Goal: Task Accomplishment & Management: Complete application form

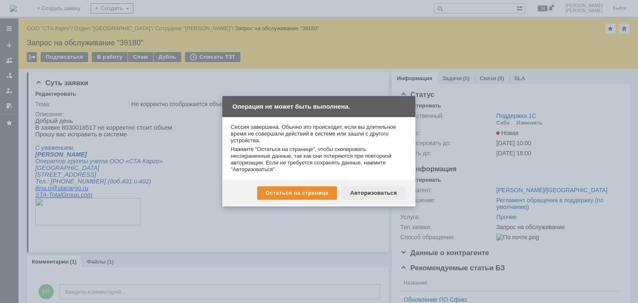
click at [379, 194] on div "Авторизоваться" at bounding box center [373, 192] width 63 height 13
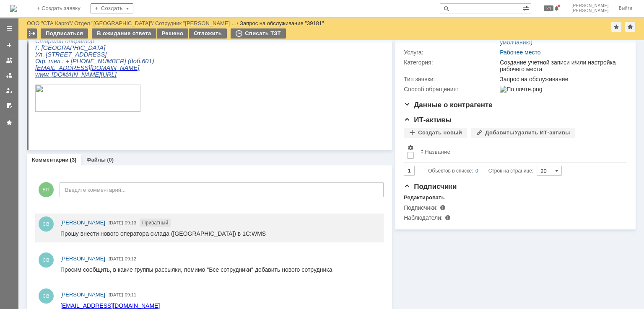
scroll to position [153, 0]
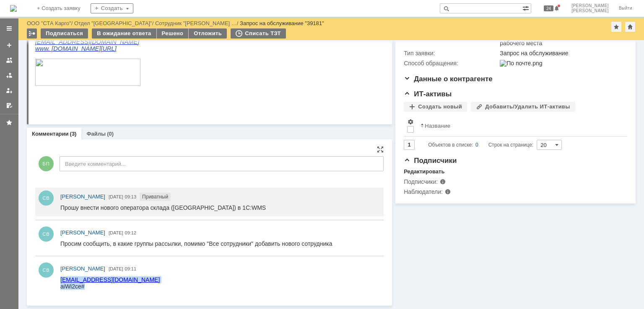
drag, startPoint x: 147, startPoint y: 280, endPoint x: 80, endPoint y: 273, distance: 67.4
click at [80, 277] on html "[EMAIL_ADDRESS][DOMAIN_NAME] aiWi2ce#" at bounding box center [218, 283] width 316 height 13
click at [182, 273] on div "СВ [PERSON_NAME] [DATE] 09:11" at bounding box center [220, 269] width 320 height 9
drag, startPoint x: 161, startPoint y: 286, endPoint x: 148, endPoint y: 283, distance: 13.6
click at [161, 285] on html "tkachenko.n@sta-totalgroup.com aiWi2ce#" at bounding box center [218, 283] width 316 height 13
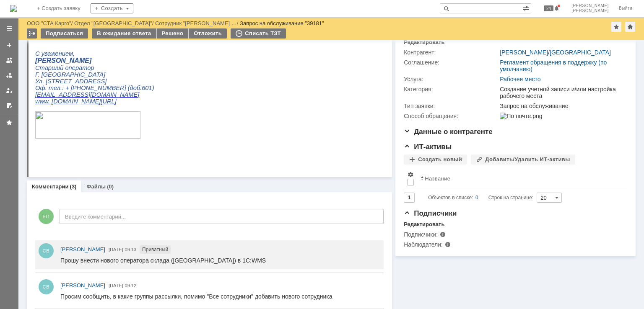
scroll to position [0, 0]
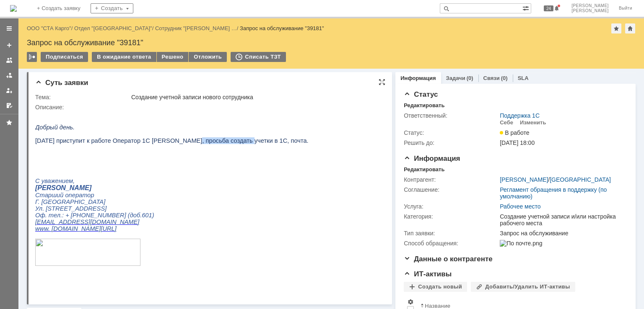
drag, startPoint x: 228, startPoint y: 143, endPoint x: 176, endPoint y: 144, distance: 52.0
click at [176, 144] on span "11.08.2025 приступит к работе Оператор 1С Ткаченко Наталья Валерьевна, просьба …" at bounding box center [171, 140] width 273 height 7
copy span "Наталья Валерьевна"
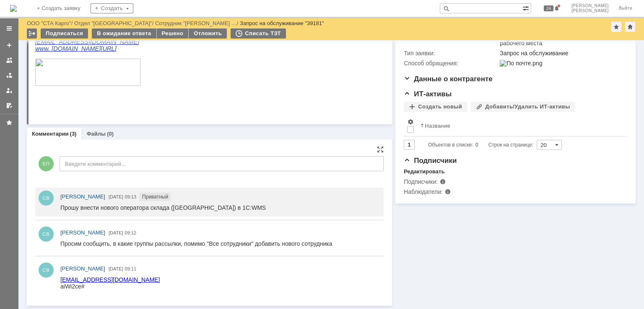
scroll to position [153, 0]
drag, startPoint x: 150, startPoint y: 278, endPoint x: 106, endPoint y: 276, distance: 44.5
click at [106, 277] on html "tkachenko.n@sta-totalgroup.com aiWi2ce#" at bounding box center [218, 283] width 316 height 13
click at [150, 277] on html "tkachenko.n@sta-totalgroup.com aiWi2ce#" at bounding box center [218, 283] width 316 height 13
drag, startPoint x: 117, startPoint y: 554, endPoint x: 150, endPoint y: 280, distance: 276.0
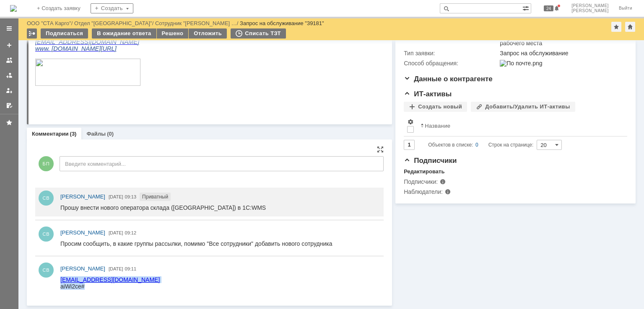
drag, startPoint x: 150, startPoint y: 278, endPoint x: 130, endPoint y: 277, distance: 20.6
click at [60, 278] on html "tkachenko.n@sta-totalgroup.com aiWi2ce#" at bounding box center [218, 283] width 316 height 13
copy body "tkachenko.n@sta-totalgroup.com aiWi2ce#"
click at [171, 277] on html "tkachenko.n@sta-totalgroup.com aiWi2ce#" at bounding box center [218, 283] width 316 height 13
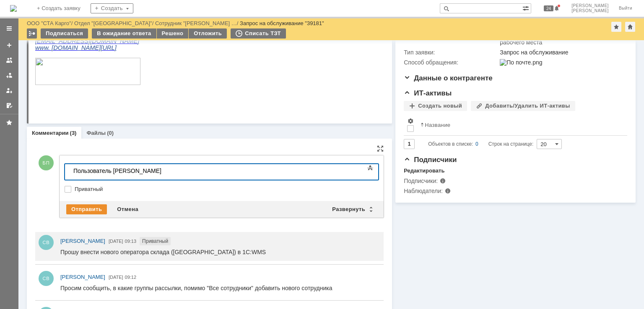
scroll to position [219, 2]
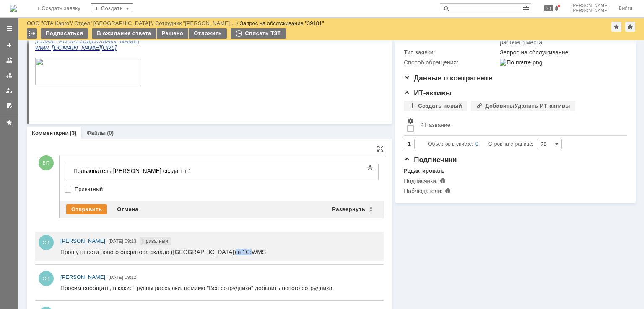
drag, startPoint x: 229, startPoint y: 251, endPoint x: 225, endPoint y: 250, distance: 4.3
click at [225, 250] on div "Прошу внести нового оператора склада (Ростов-на-Дону) в 1С:WMS" at bounding box center [162, 252] width 205 height 7
copy div "1С:WMS"
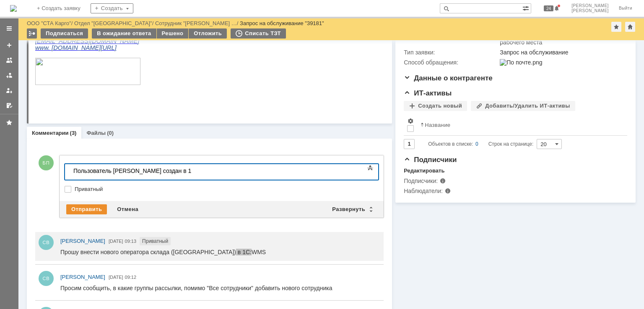
click at [192, 169] on div "Пользователь Ткаченко Наталья Валерьевна создан в 1" at bounding box center [132, 171] width 119 height 7
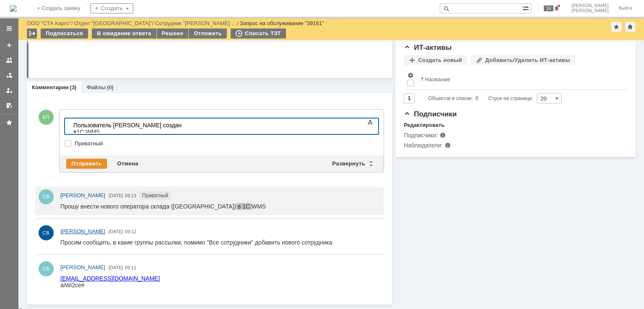
scroll to position [196, 0]
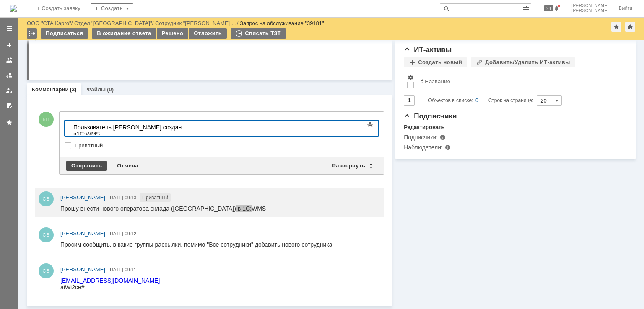
click at [86, 163] on div "Отправить" at bounding box center [86, 166] width 41 height 10
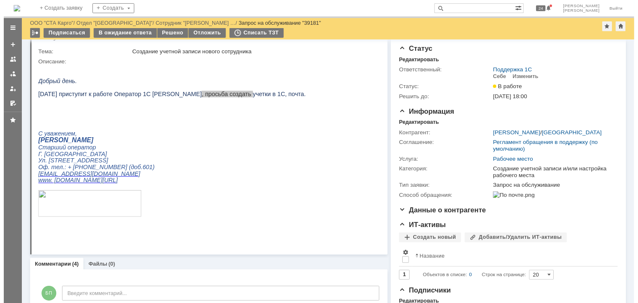
scroll to position [0, 0]
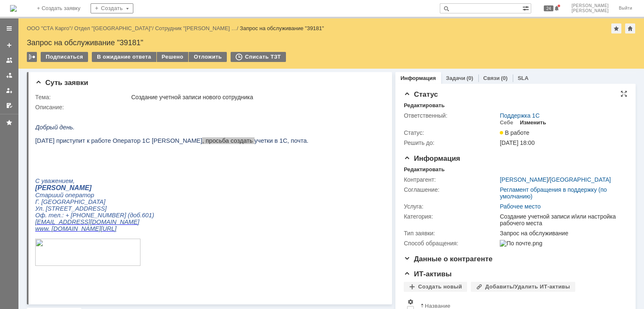
click at [525, 121] on div "Изменить" at bounding box center [533, 122] width 26 height 7
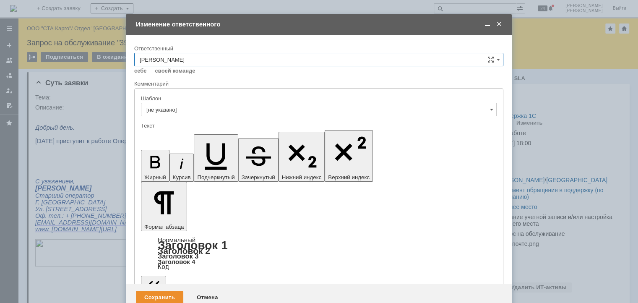
click at [235, 59] on input "[PERSON_NAME]" at bounding box center [318, 59] width 369 height 13
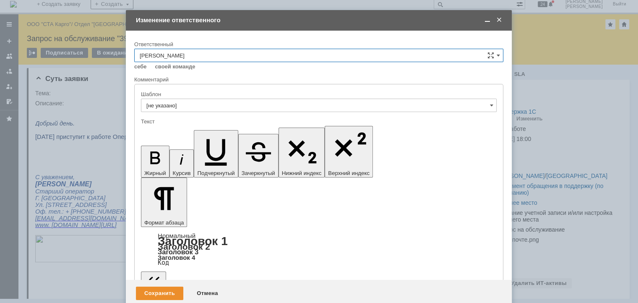
scroll to position [7, 0]
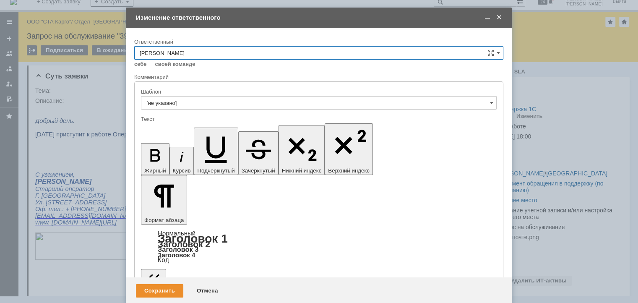
type input "[PERSON_NAME]"
click at [497, 18] on span at bounding box center [499, 18] width 8 height 8
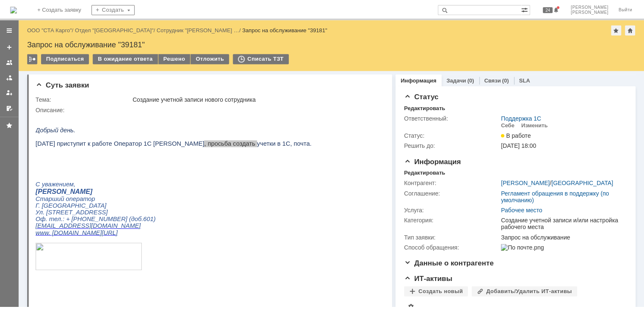
scroll to position [0, 0]
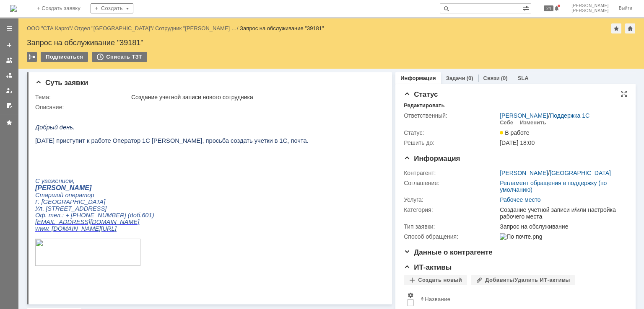
click at [533, 127] on td "Изменить" at bounding box center [532, 123] width 33 height 8
click at [533, 126] on div "Изменить" at bounding box center [533, 122] width 26 height 7
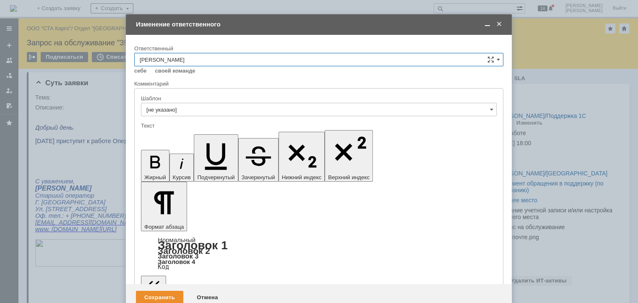
click at [250, 59] on input "[PERSON_NAME]" at bounding box center [318, 59] width 369 height 13
type input "[PERSON_NAME]"
drag, startPoint x: 497, startPoint y: 22, endPoint x: 497, endPoint y: 31, distance: 8.4
click at [497, 23] on span at bounding box center [499, 25] width 8 height 8
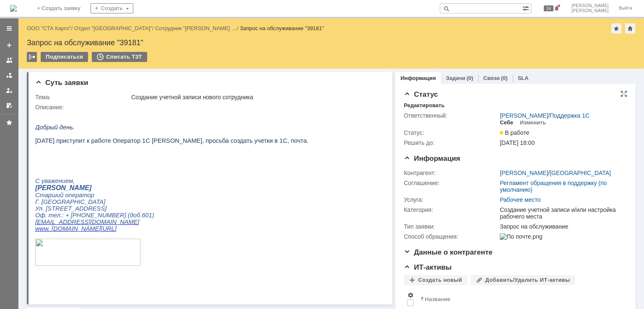
click at [503, 124] on div "Себе" at bounding box center [506, 122] width 13 height 7
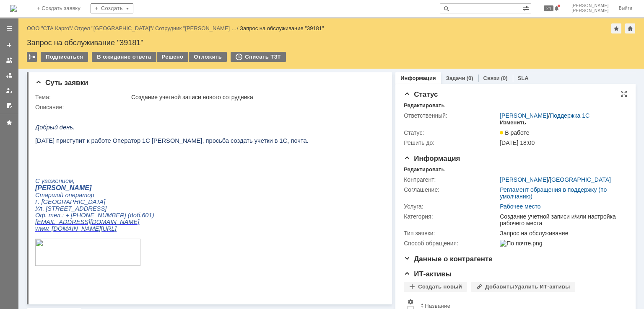
click at [513, 121] on div "Изменить" at bounding box center [513, 122] width 26 height 7
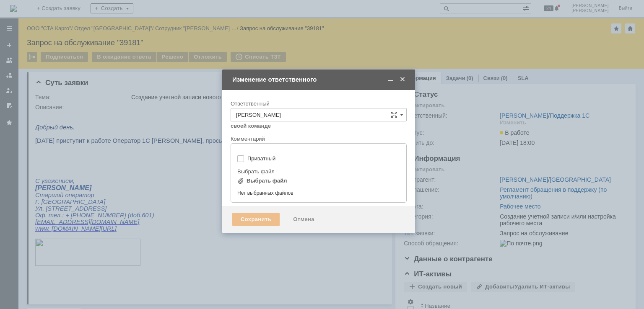
type input "[не указано]"
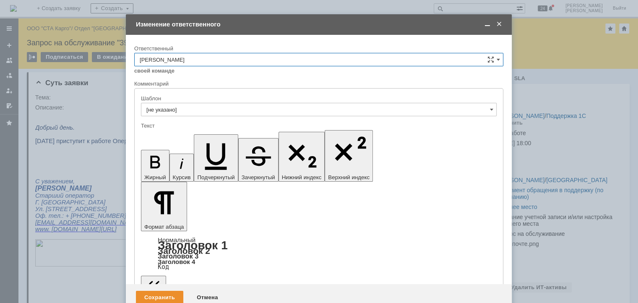
click at [253, 63] on input "[PERSON_NAME]" at bounding box center [318, 59] width 369 height 13
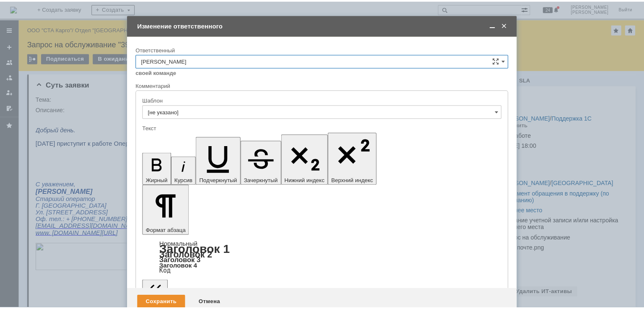
scroll to position [134, 0]
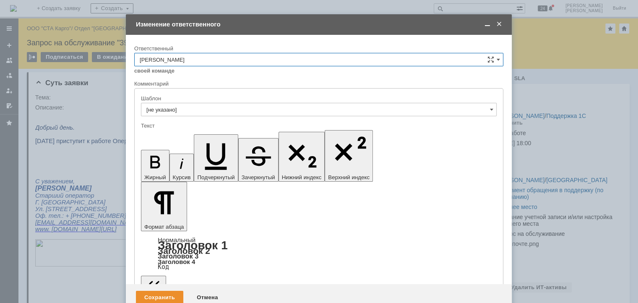
click at [187, 159] on span "Сараев Валентин" at bounding box center [319, 162] width 358 height 7
type input "Сараев Валентин"
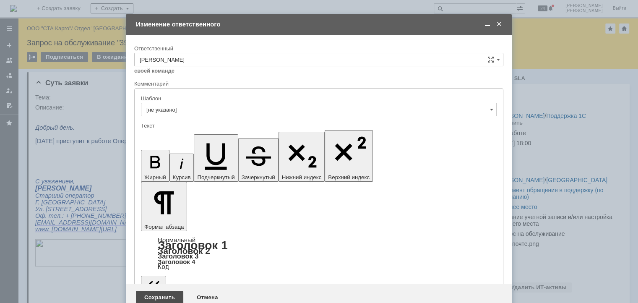
click at [151, 290] on div "Сохранить" at bounding box center [159, 296] width 47 height 13
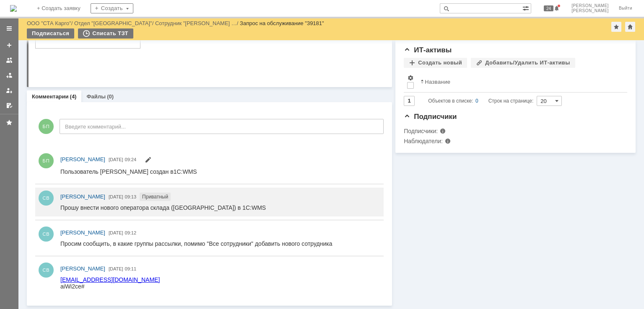
scroll to position [0, 0]
